Goal: Check status: Check status

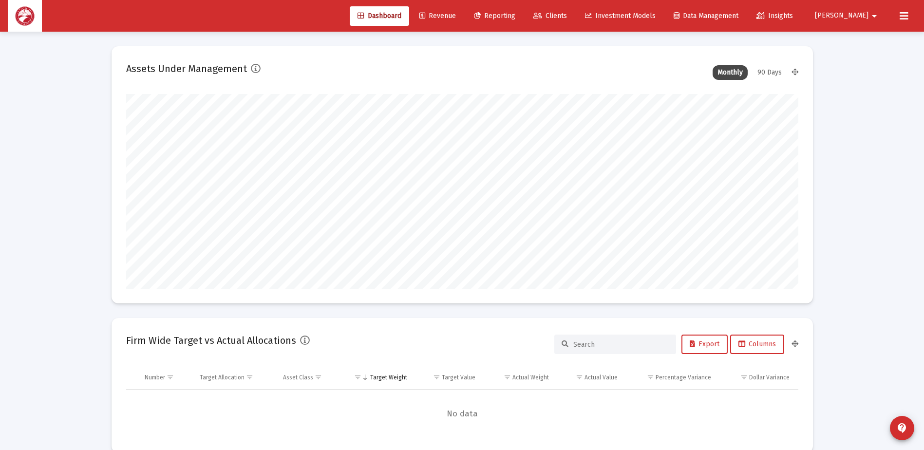
scroll to position [195, 362]
click at [567, 13] on span "Clients" at bounding box center [550, 16] width 34 height 8
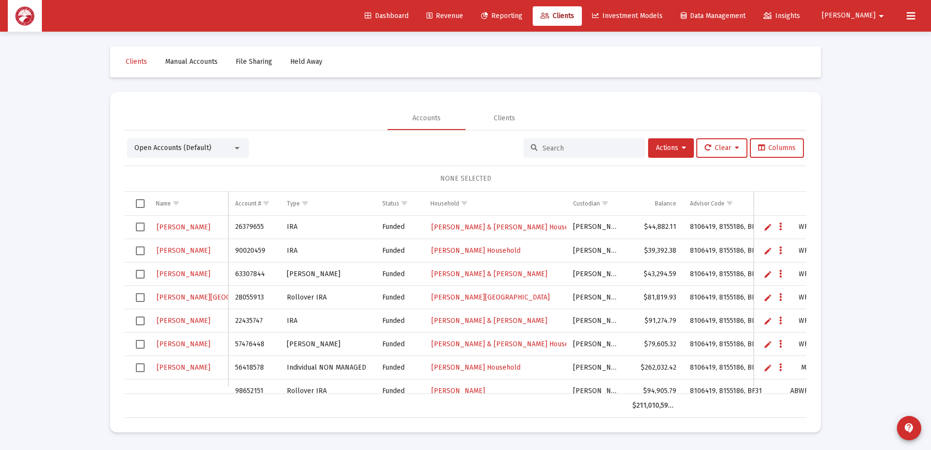
click at [554, 150] on input at bounding box center [590, 148] width 95 height 8
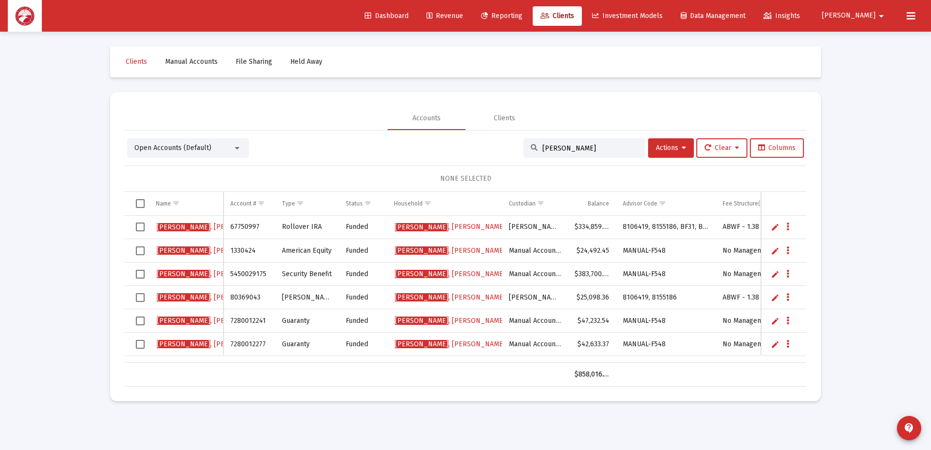
type input "[PERSON_NAME]"
click at [449, 272] on span "[PERSON_NAME] Household" at bounding box center [468, 274] width 146 height 8
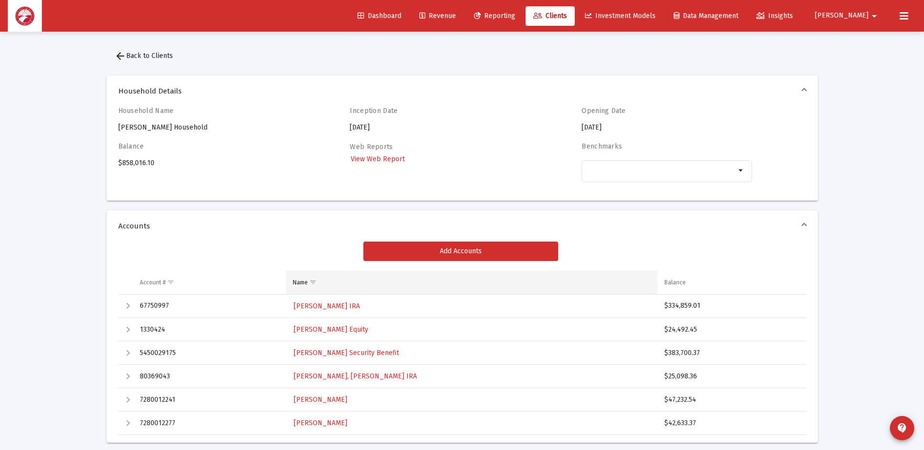
scroll to position [146, 0]
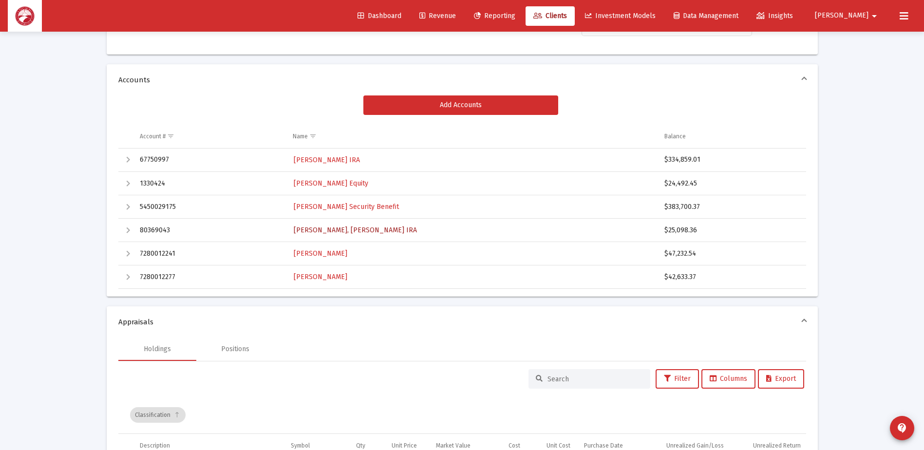
click at [366, 230] on span "[PERSON_NAME], [PERSON_NAME] IRA" at bounding box center [355, 230] width 123 height 8
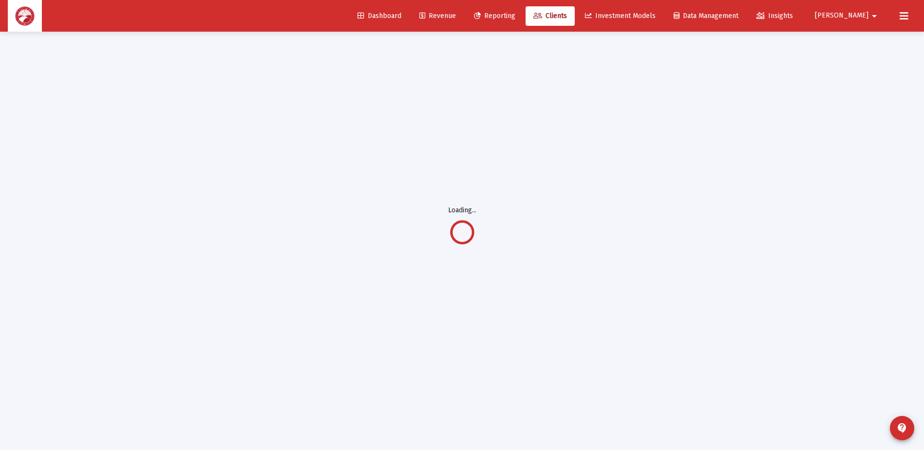
scroll to position [32, 0]
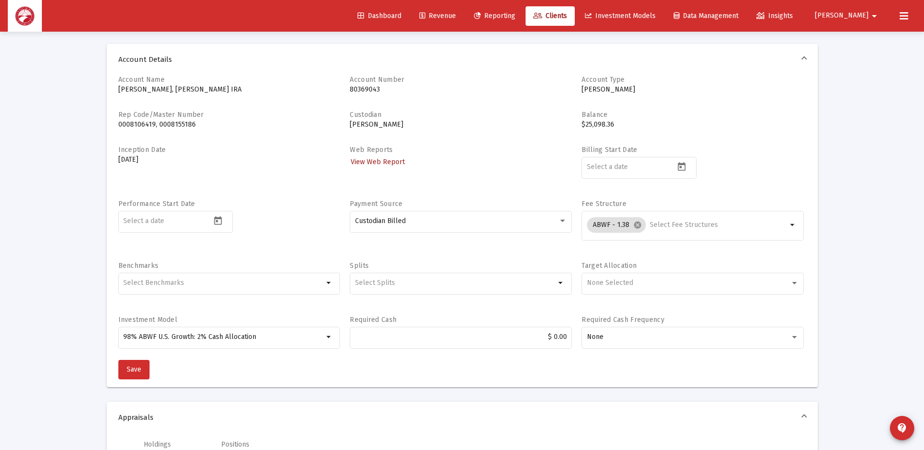
click at [388, 161] on span "View Web Report" at bounding box center [378, 162] width 54 height 8
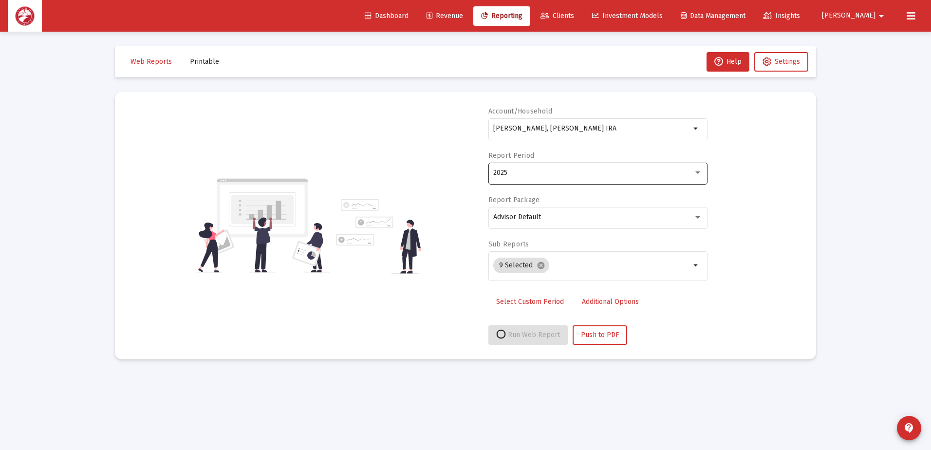
select select "View all"
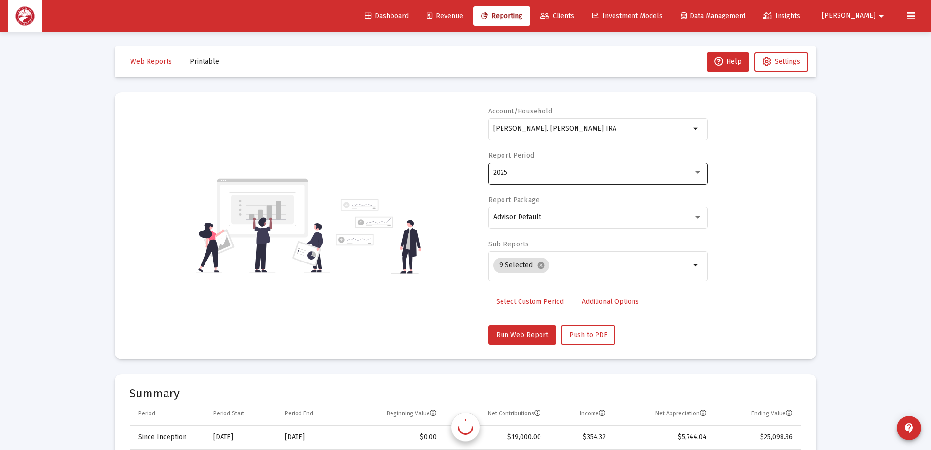
click at [550, 179] on div "2025" at bounding box center [597, 173] width 209 height 24
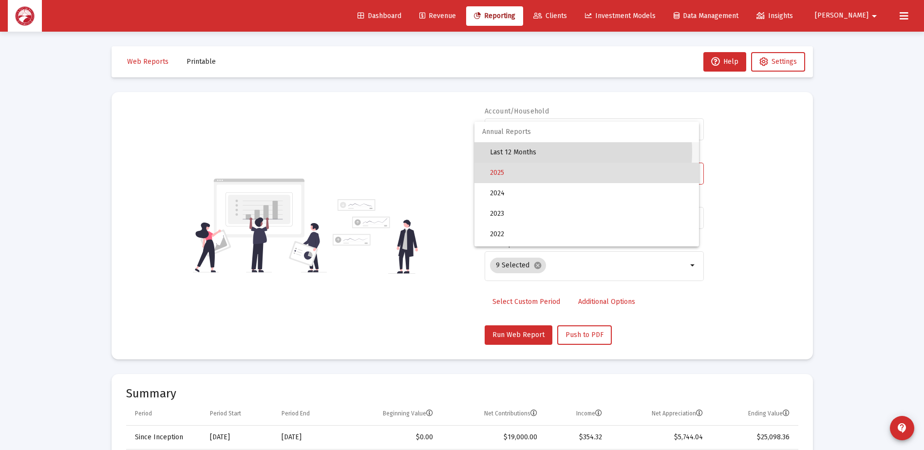
click at [554, 152] on span "Last 12 Months" at bounding box center [590, 152] width 201 height 20
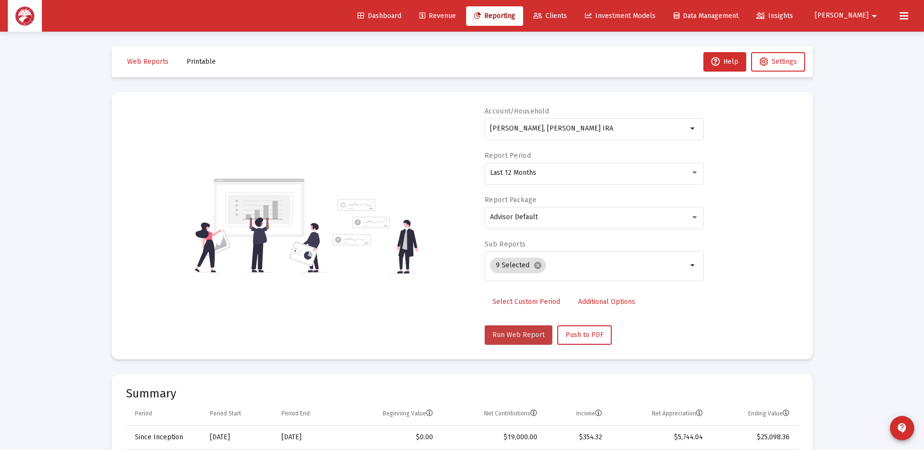
click at [515, 329] on button "Run Web Report" at bounding box center [519, 334] width 68 height 19
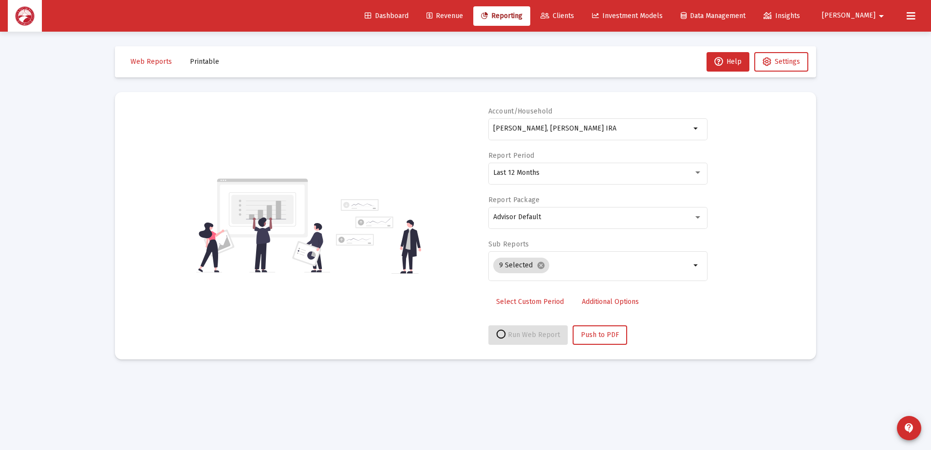
select select "View all"
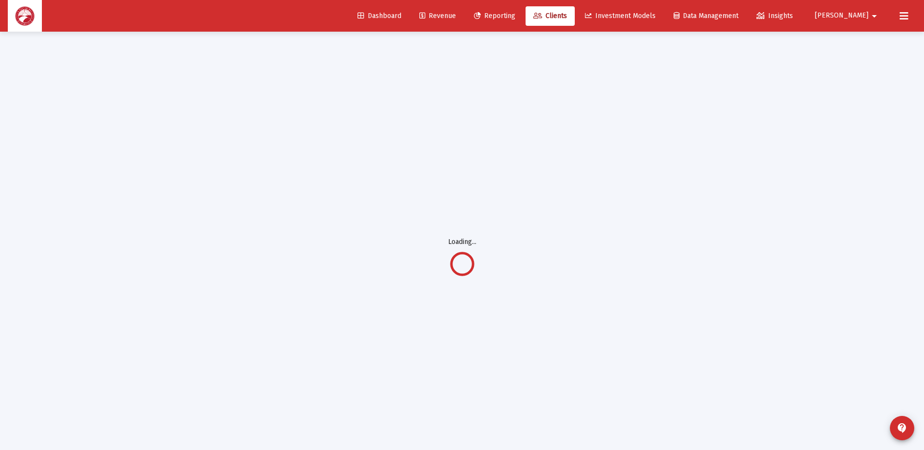
scroll to position [32, 0]
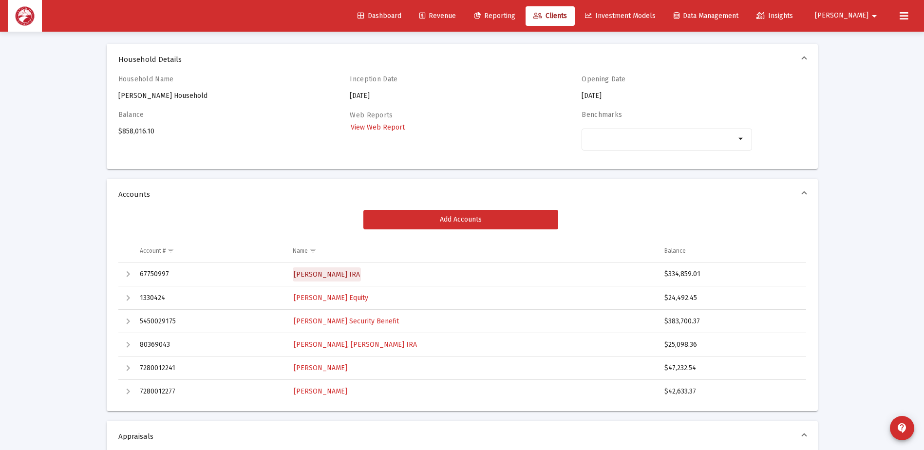
click at [352, 275] on span "[PERSON_NAME] IRA" at bounding box center [327, 274] width 66 height 8
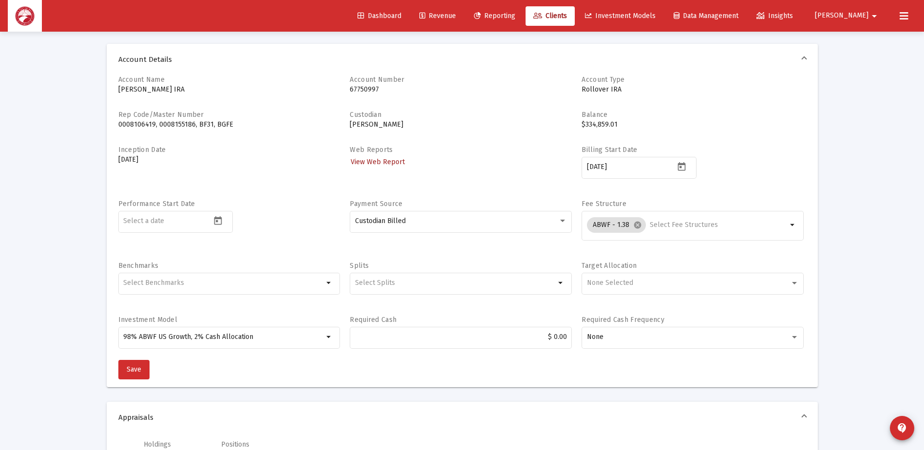
click at [382, 160] on span "View Web Report" at bounding box center [378, 162] width 54 height 8
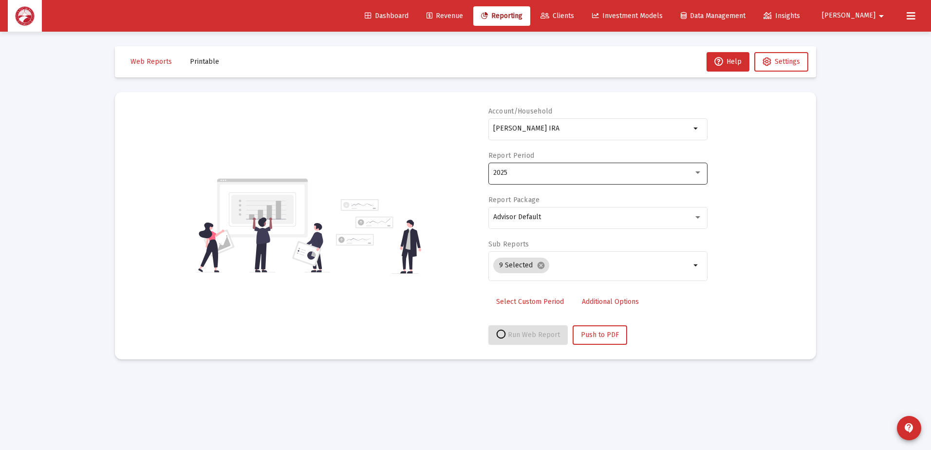
click at [540, 174] on div "2025" at bounding box center [593, 173] width 200 height 8
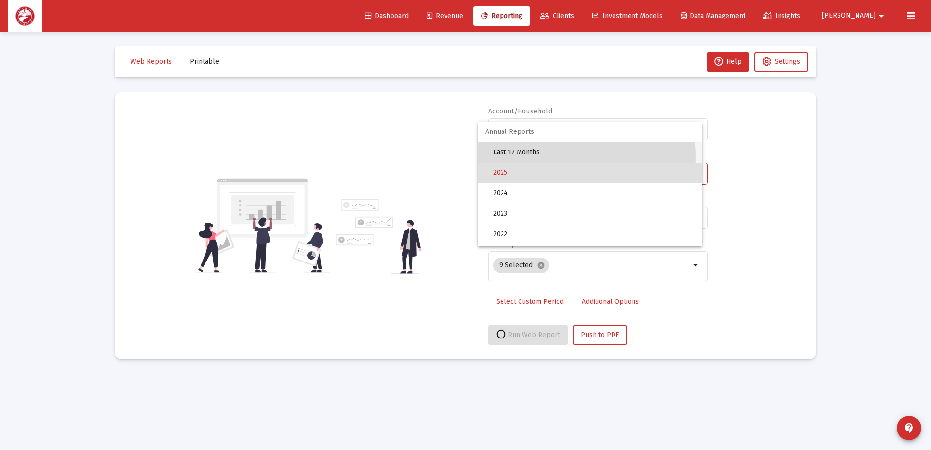
click at [541, 157] on span "Last 12 Months" at bounding box center [593, 152] width 201 height 20
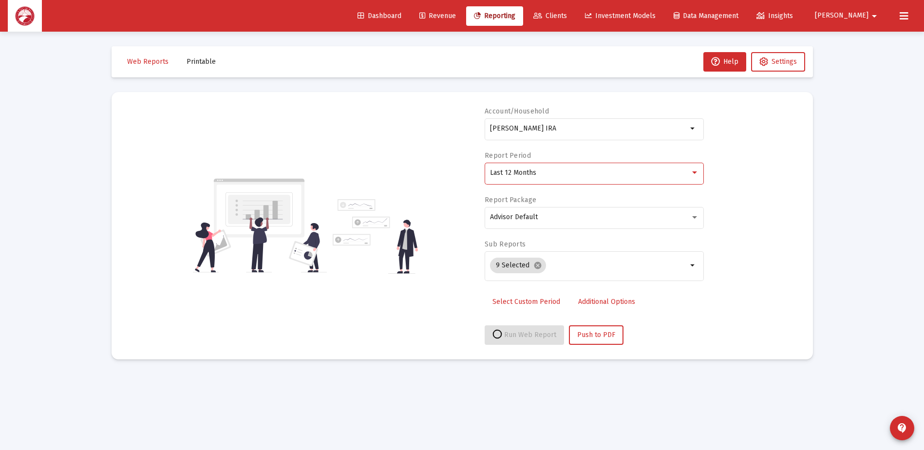
select select "View all"
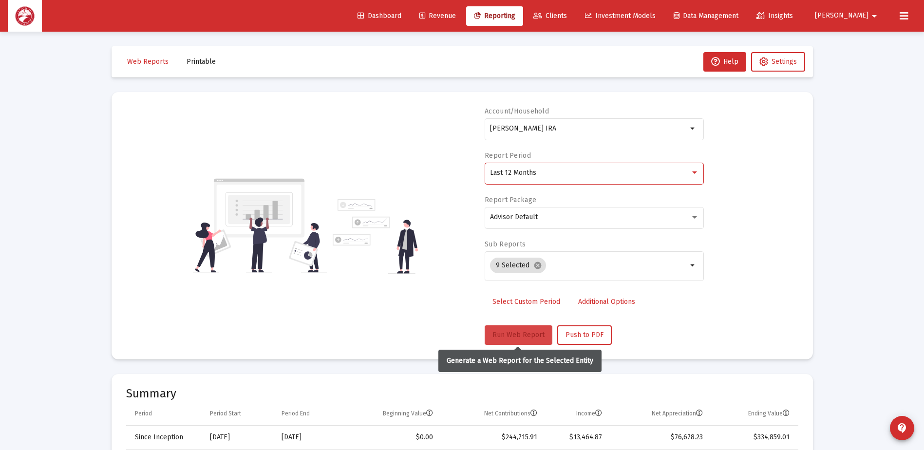
click at [533, 328] on button "Run Web Report" at bounding box center [519, 334] width 68 height 19
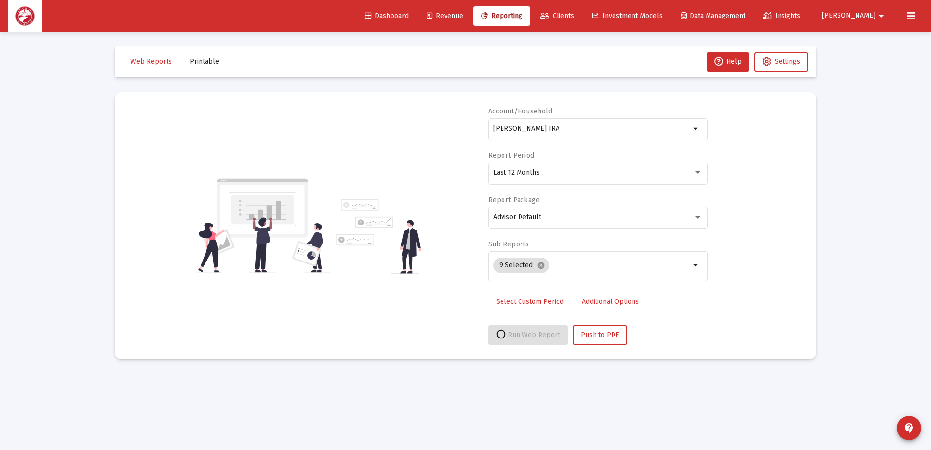
select select "View all"
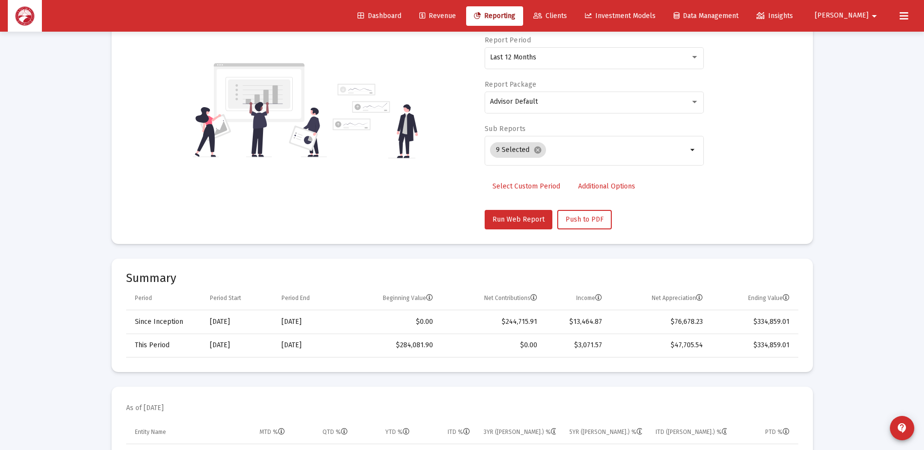
scroll to position [195, 0]
